Goal: Transaction & Acquisition: Purchase product/service

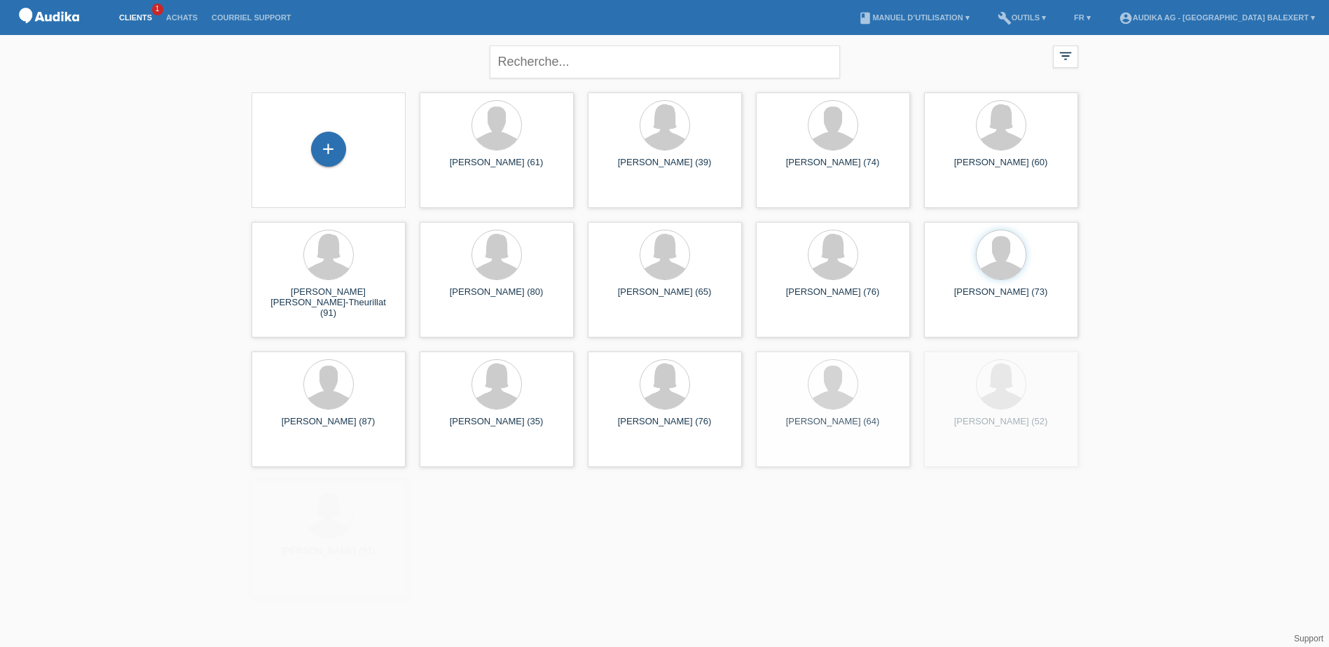
click at [591, 36] on div "close" at bounding box center [665, 60] width 350 height 50
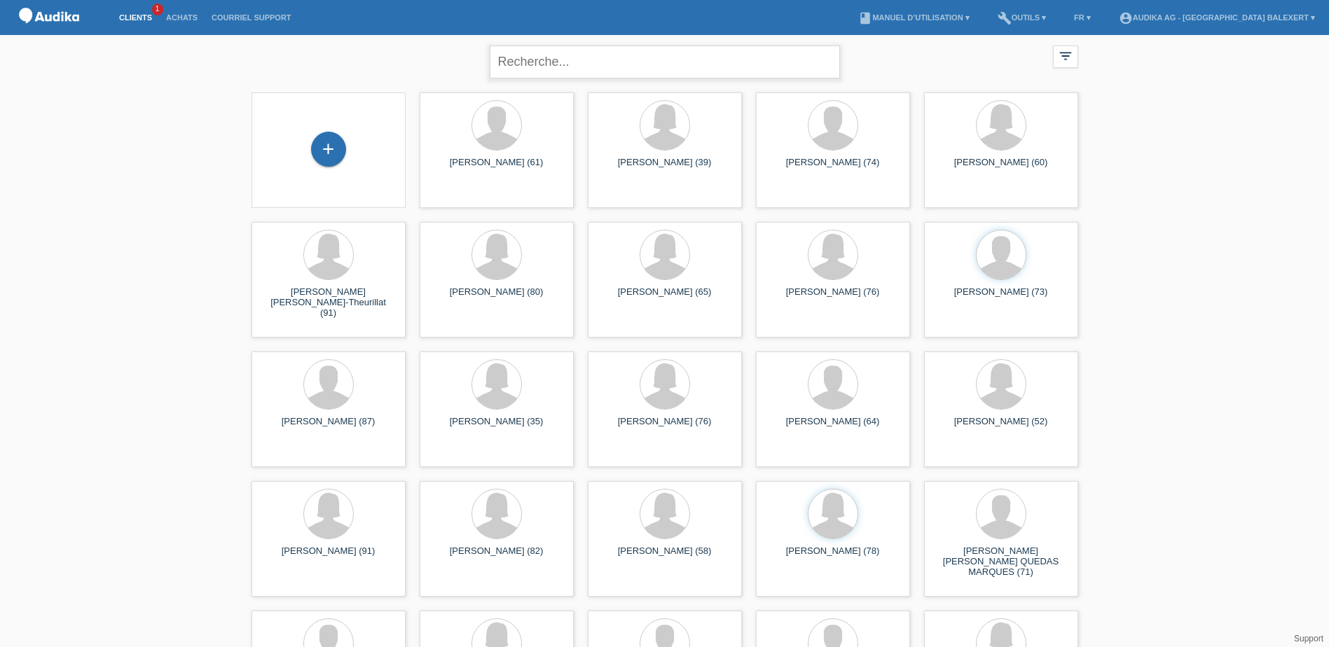
click at [586, 57] on input "text" at bounding box center [665, 62] width 350 height 33
type input "busset"
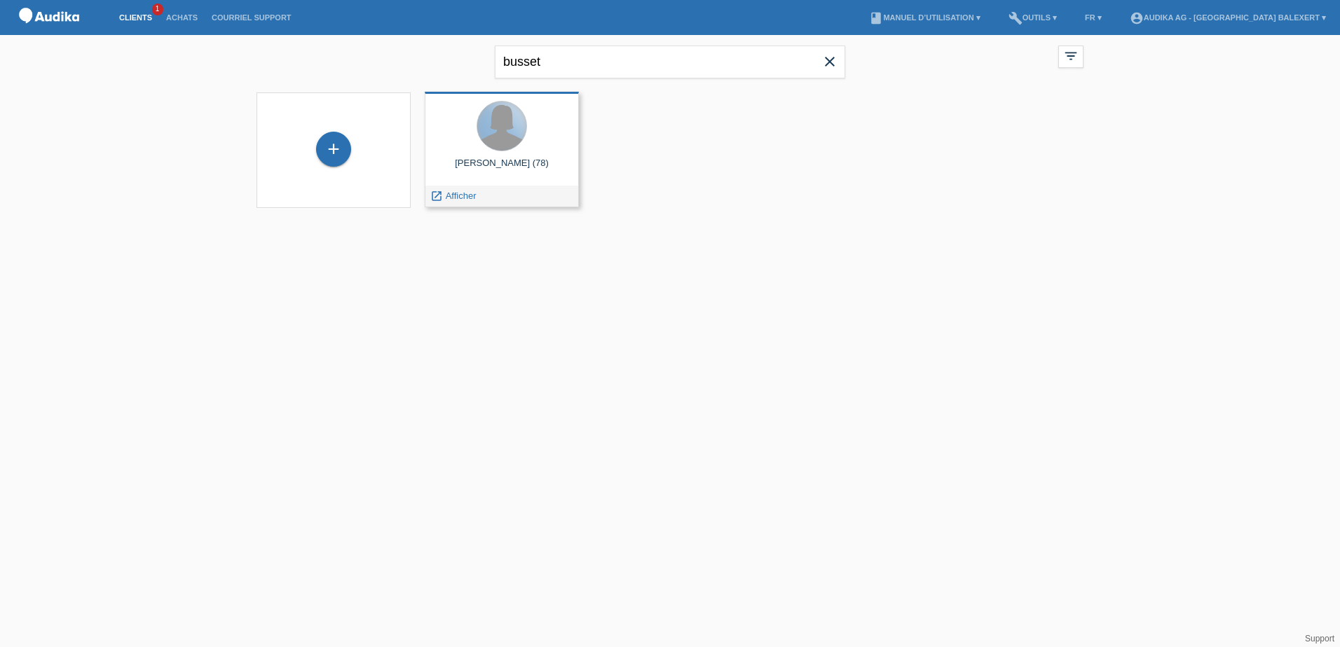
click at [502, 138] on div at bounding box center [501, 126] width 49 height 49
click at [502, 151] on div at bounding box center [501, 126] width 50 height 50
click at [502, 156] on div "Jacqueline Busset (78) launch Afficher" at bounding box center [502, 150] width 154 height 116
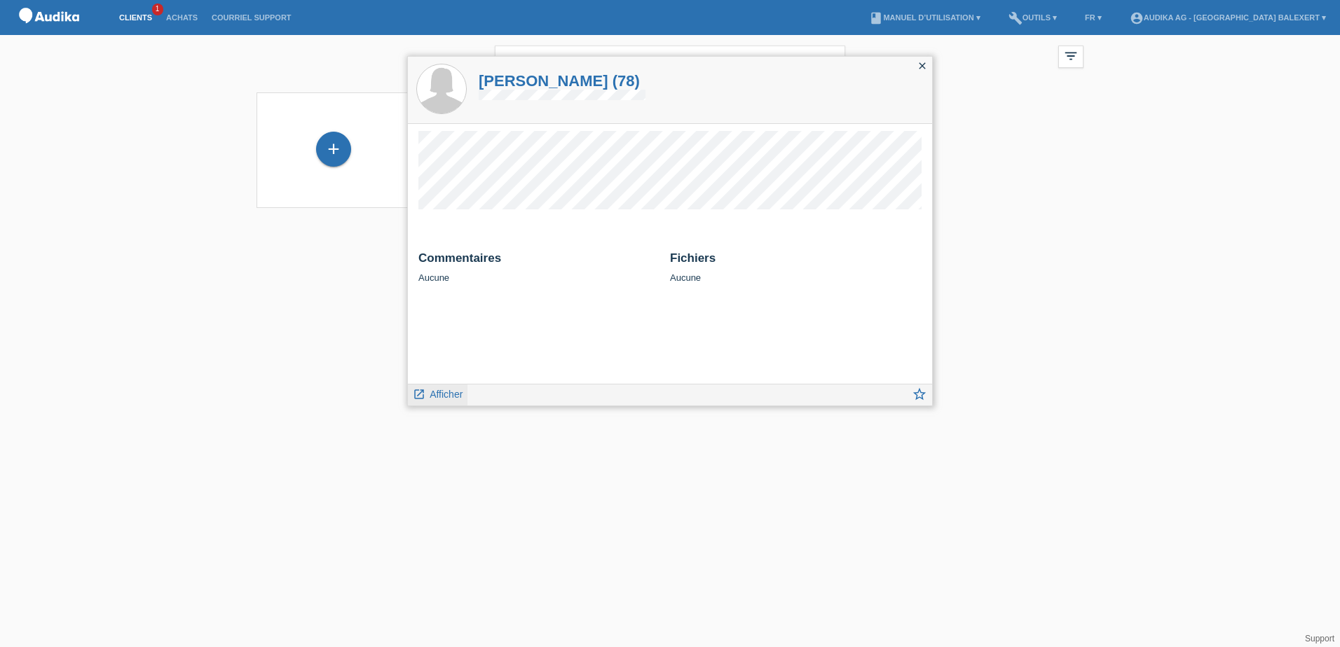
click at [448, 392] on span "Afficher" at bounding box center [445, 394] width 33 height 11
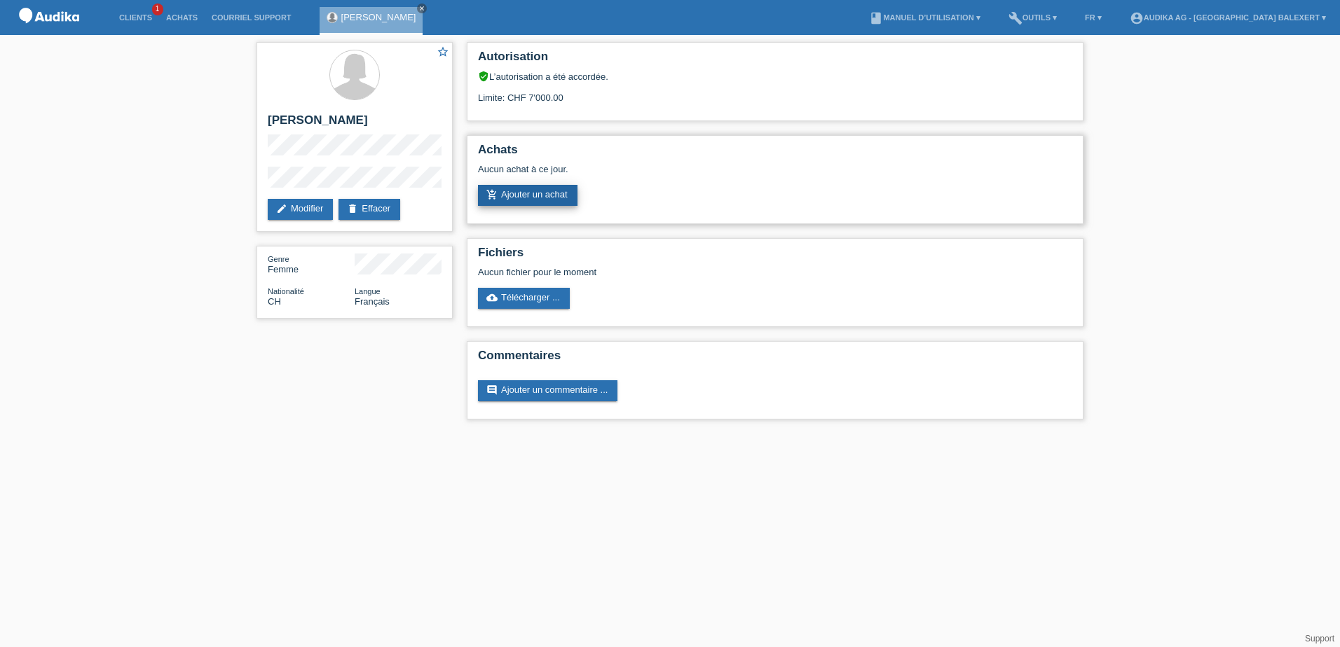
click at [516, 193] on link "add_shopping_cart Ajouter un achat" at bounding box center [527, 195] width 99 height 21
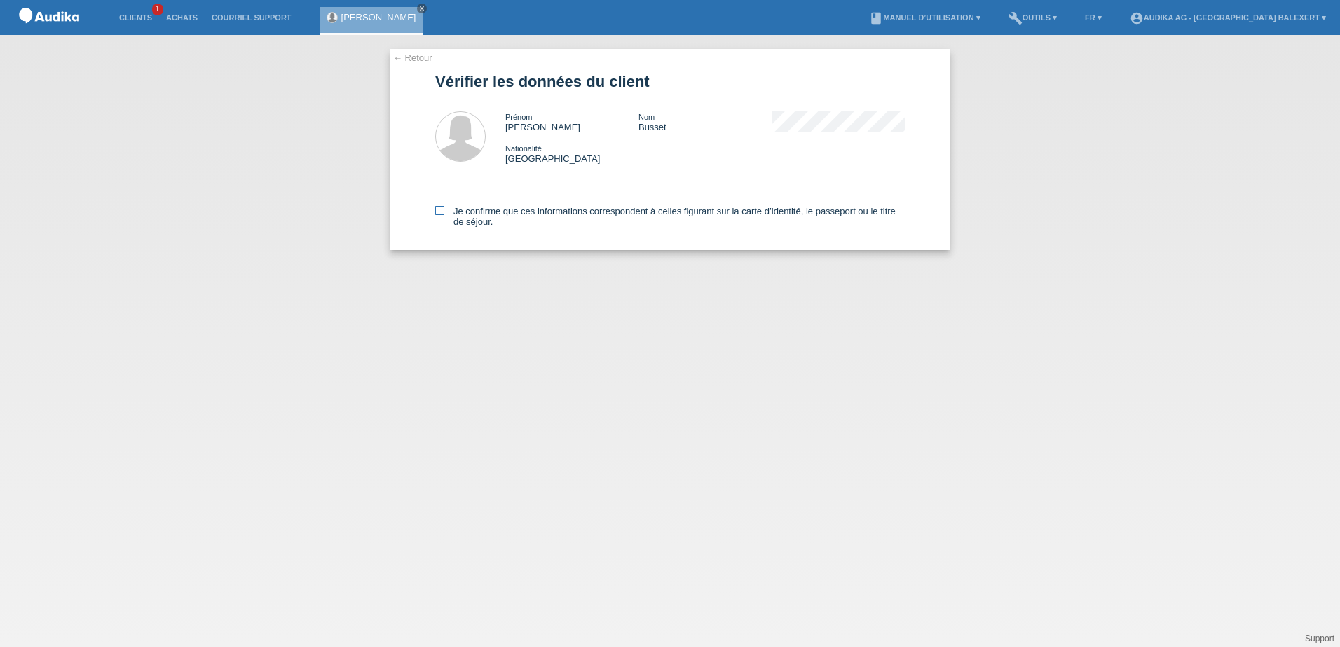
click at [443, 209] on icon at bounding box center [439, 210] width 9 height 9
click at [443, 209] on input "Je confirme que ces informations correspondent à celles figurant sur la carte d…" at bounding box center [439, 210] width 9 height 9
checkbox input "true"
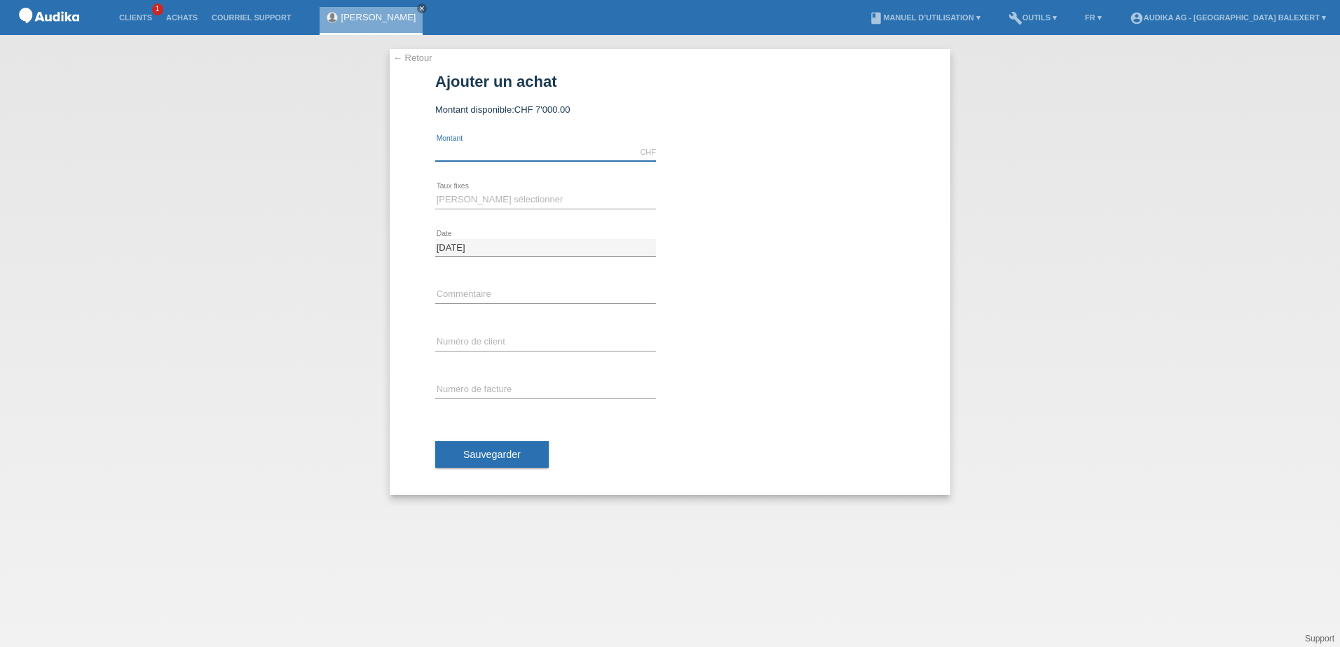
drag, startPoint x: 461, startPoint y: 151, endPoint x: 462, endPoint y: 158, distance: 7.0
click at [461, 151] on input "text" at bounding box center [545, 153] width 221 height 18
type input "6309.00"
click at [488, 197] on select "Veuillez sélectionner 12 versements 24 versements" at bounding box center [545, 199] width 221 height 17
select select "178"
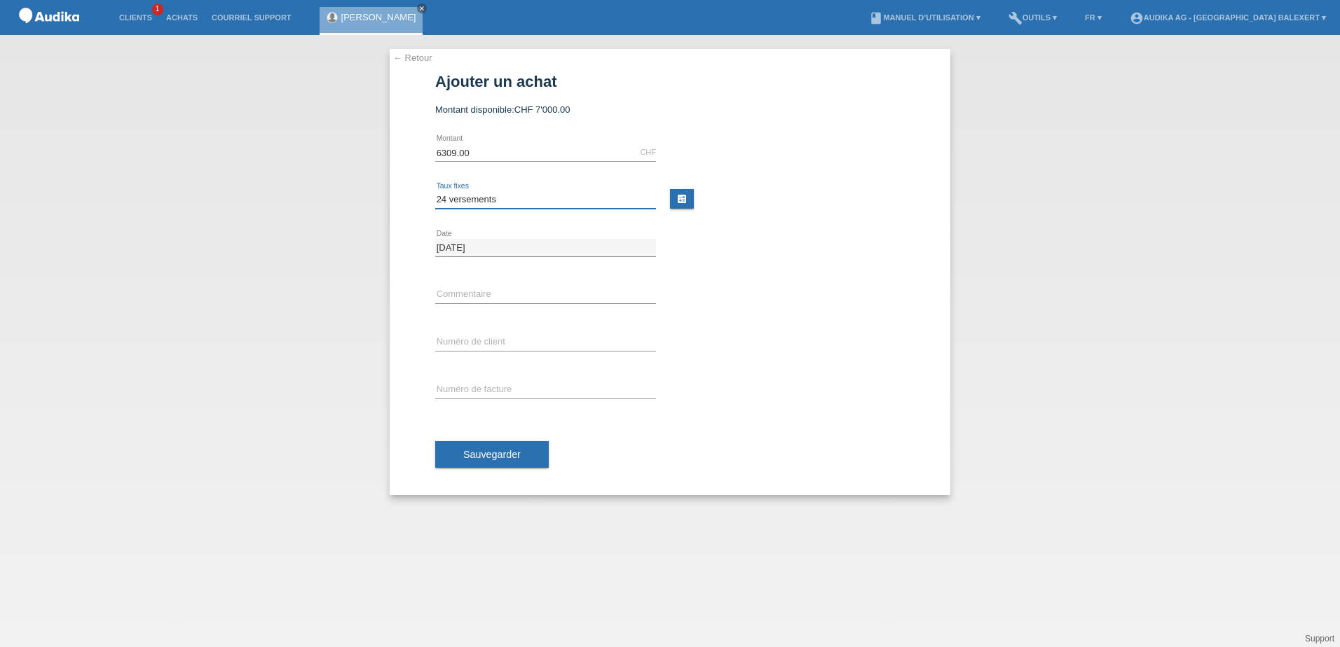
click at [435, 191] on select "Veuillez sélectionner 12 versements 24 versements" at bounding box center [545, 199] width 221 height 17
click at [478, 341] on input "C" at bounding box center [545, 343] width 221 height 18
click at [478, 340] on input "C" at bounding box center [545, 343] width 221 height 18
paste input "1451722"
type input "C1451722"
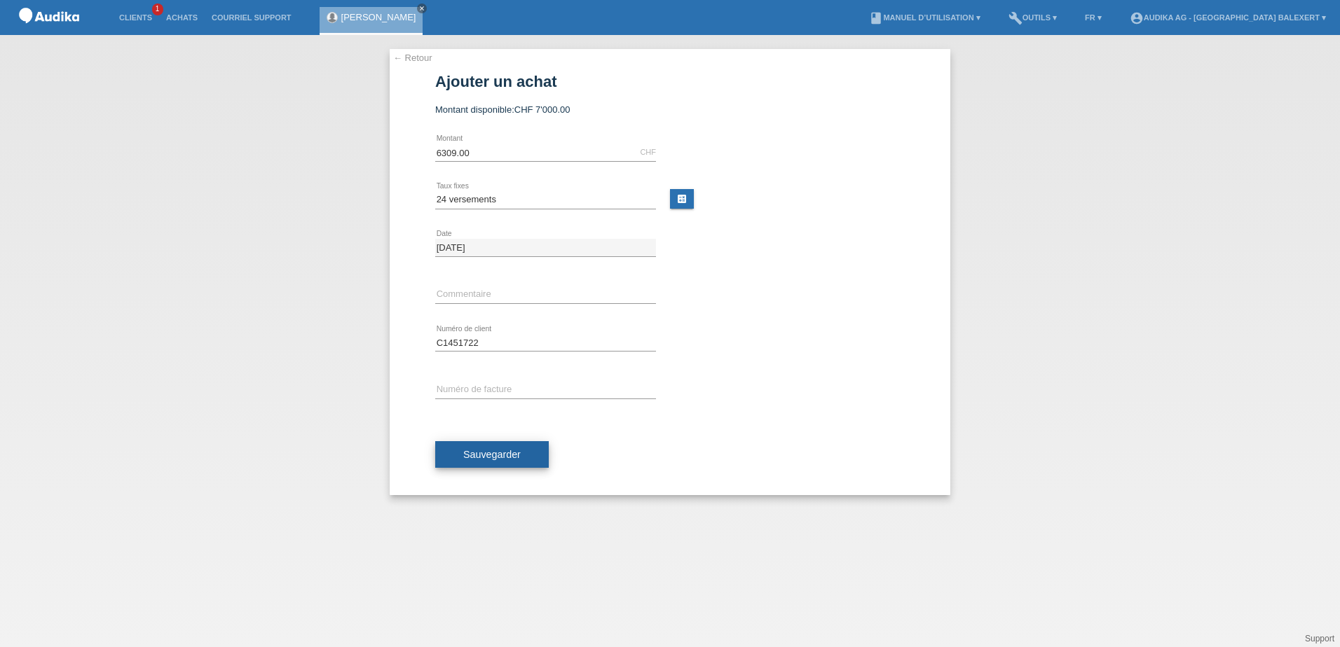
click at [485, 453] on span "Sauvegarder" at bounding box center [491, 454] width 57 height 11
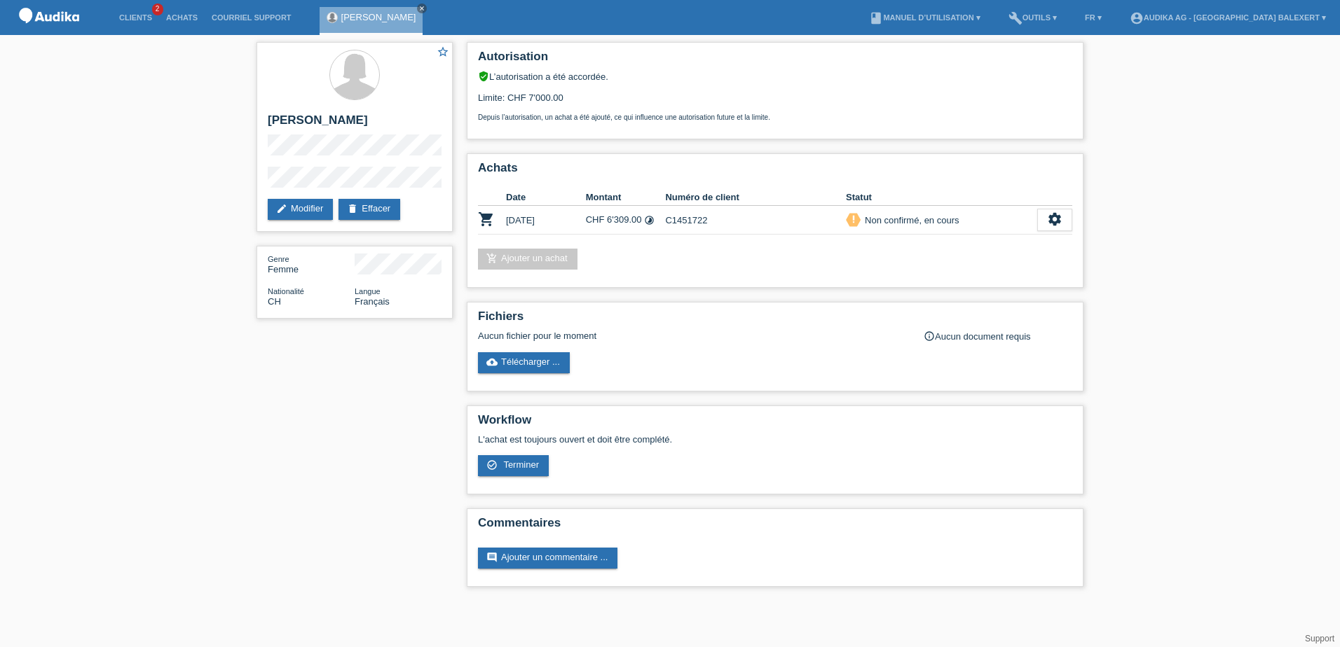
click at [1190, 197] on div "star_border [PERSON_NAME] edit Modifier delete Effacer Genre Femme Nationalité …" at bounding box center [670, 318] width 1340 height 566
click at [1051, 222] on icon "settings" at bounding box center [1054, 219] width 15 height 15
click at [963, 282] on span "Terminer" at bounding box center [957, 283] width 40 height 17
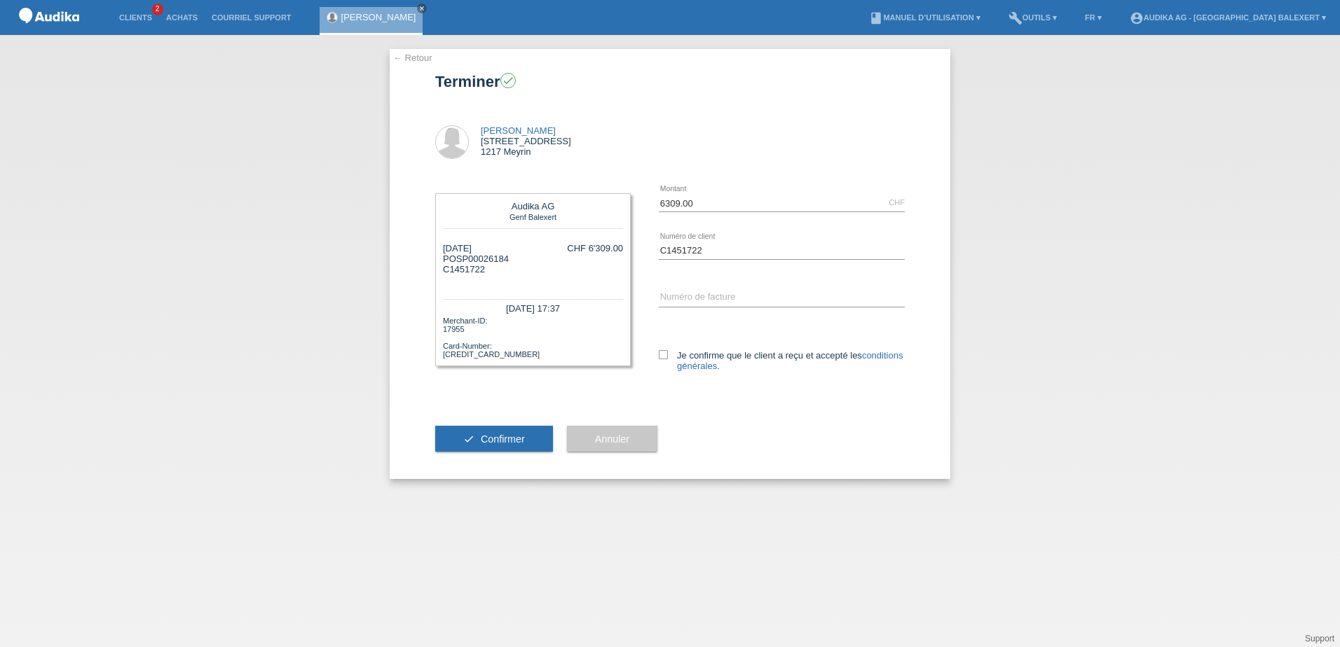
drag, startPoint x: 509, startPoint y: 260, endPoint x: 455, endPoint y: 261, distance: 54.0
click at [455, 261] on div "[DATE] POSP00026184 C1451722 CHF 6'309.00" at bounding box center [533, 264] width 180 height 42
copy div "SP00026184"
click at [719, 299] on input "SOI" at bounding box center [782, 298] width 246 height 18
click at [1241, 287] on div "← Retour Terminer check [PERSON_NAME] [STREET_ADDRESS] error" at bounding box center [670, 341] width 1340 height 612
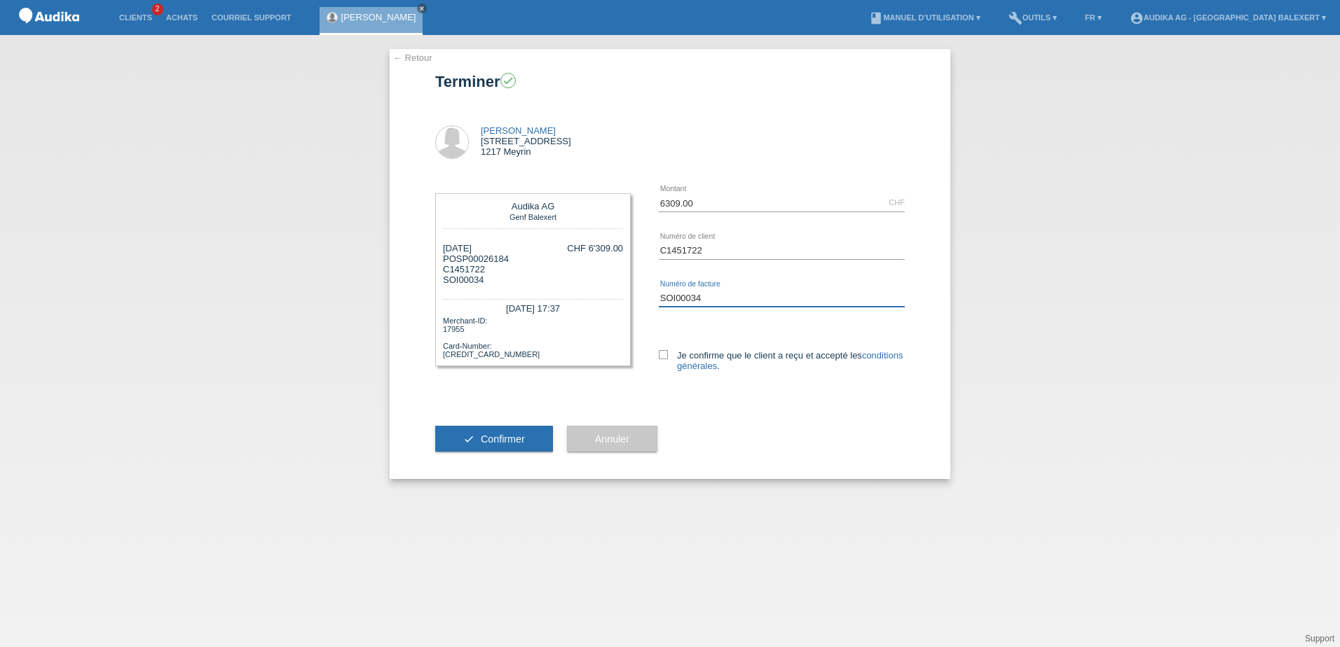
click at [725, 300] on input "SOI00034" at bounding box center [782, 298] width 246 height 18
type input "SOI000345901"
drag, startPoint x: 672, startPoint y: 354, endPoint x: 666, endPoint y: 361, distance: 8.4
click at [671, 354] on label "Je confirme que le client a reçu et accepté les conditions générales ." at bounding box center [782, 360] width 246 height 21
click at [668, 354] on input "Je confirme que le client a reçu et accepté les conditions générales ." at bounding box center [663, 354] width 9 height 9
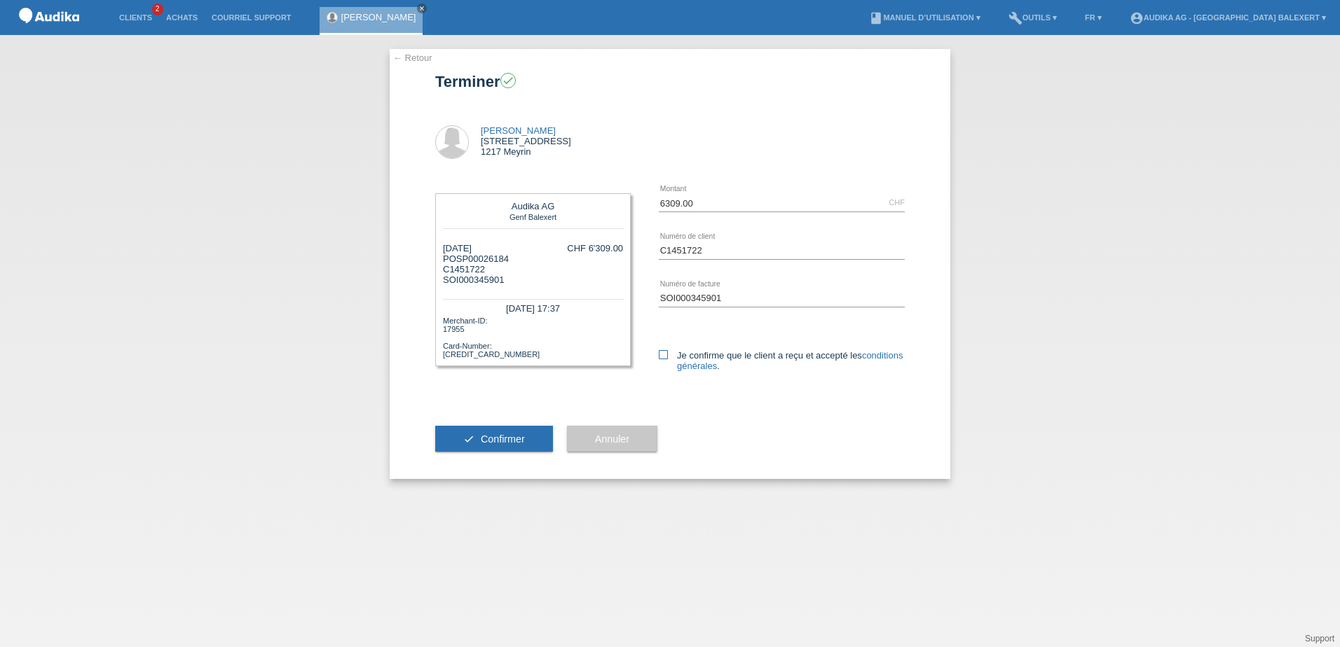
checkbox input "true"
click at [524, 436] on span "Confirmer" at bounding box center [503, 439] width 44 height 11
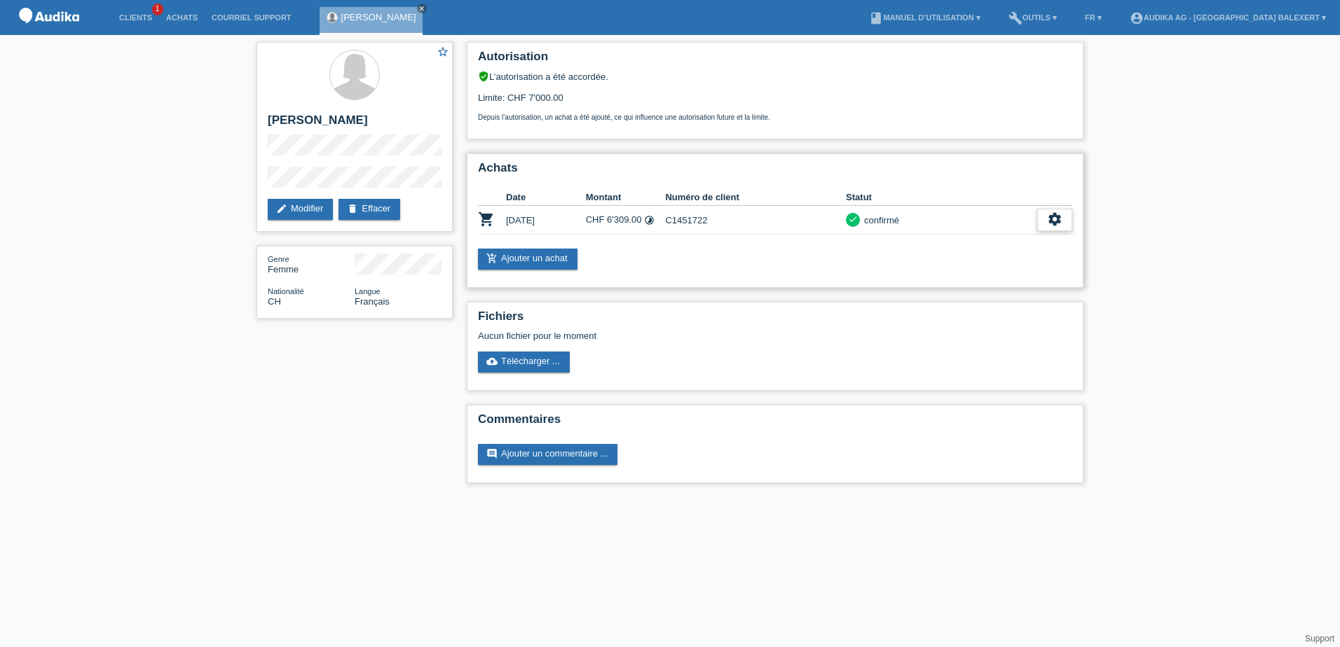
click at [1042, 220] on div "settings" at bounding box center [1054, 220] width 35 height 22
click at [925, 263] on span "Télécharger CGV" at bounding box center [927, 262] width 75 height 17
click at [1063, 221] on div "settings" at bounding box center [1054, 220] width 35 height 22
click at [956, 281] on span "Télécharger les détails du financement" at bounding box center [970, 283] width 160 height 17
